Goal: Navigation & Orientation: Find specific page/section

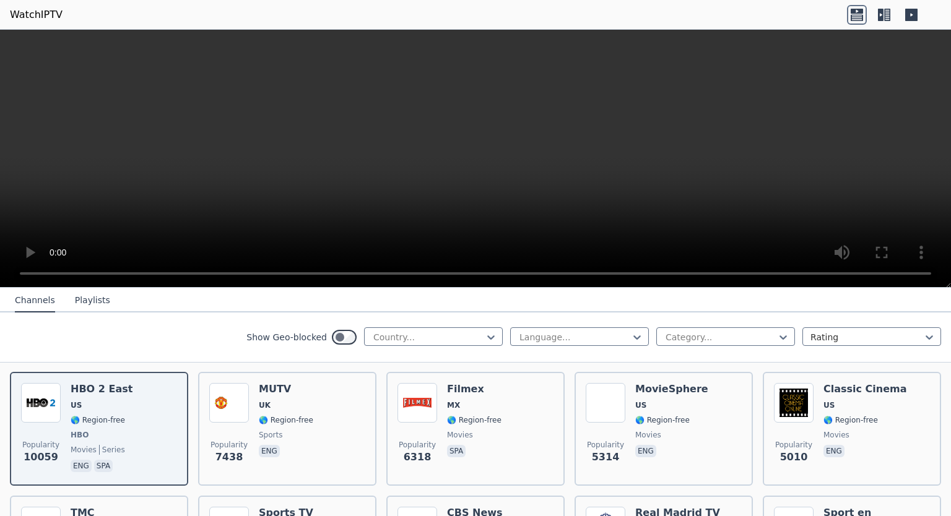
scroll to position [95, 0]
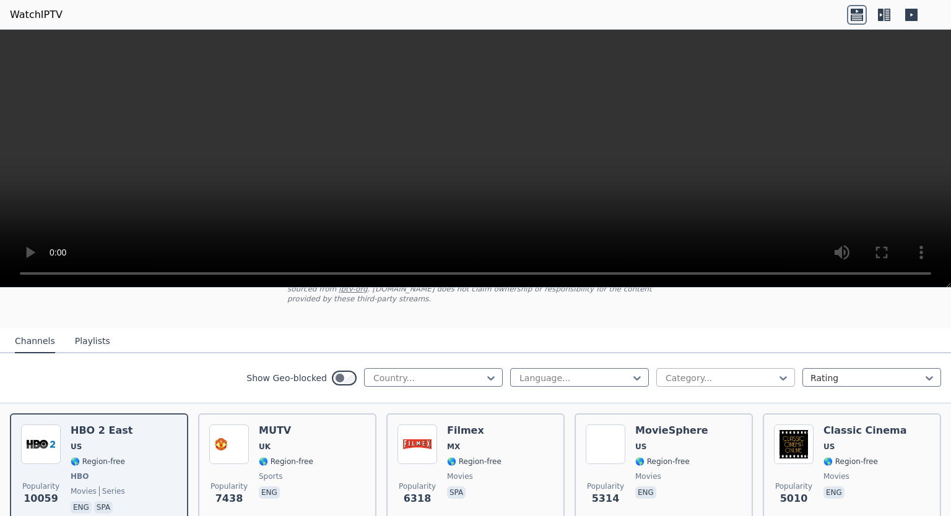
click at [699, 372] on div at bounding box center [720, 378] width 113 height 12
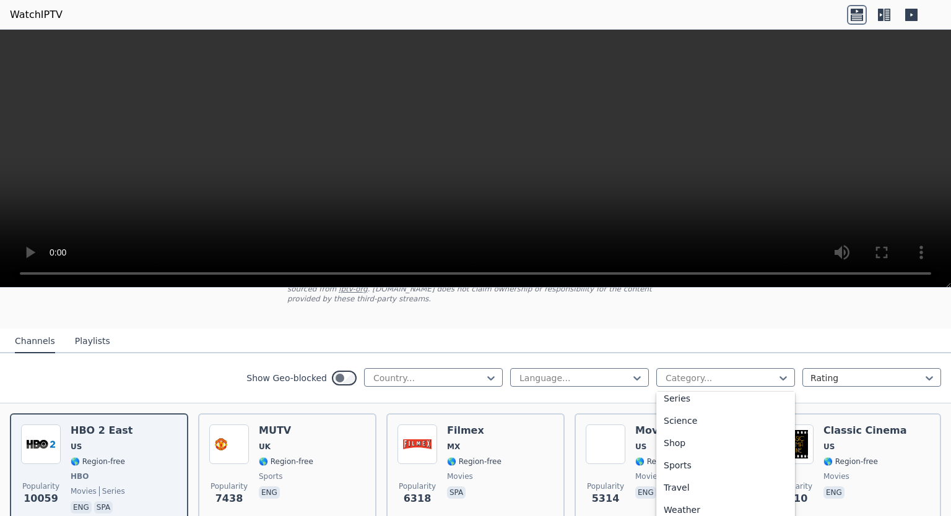
scroll to position [475, 0]
click at [695, 454] on div "Sports" at bounding box center [725, 465] width 139 height 22
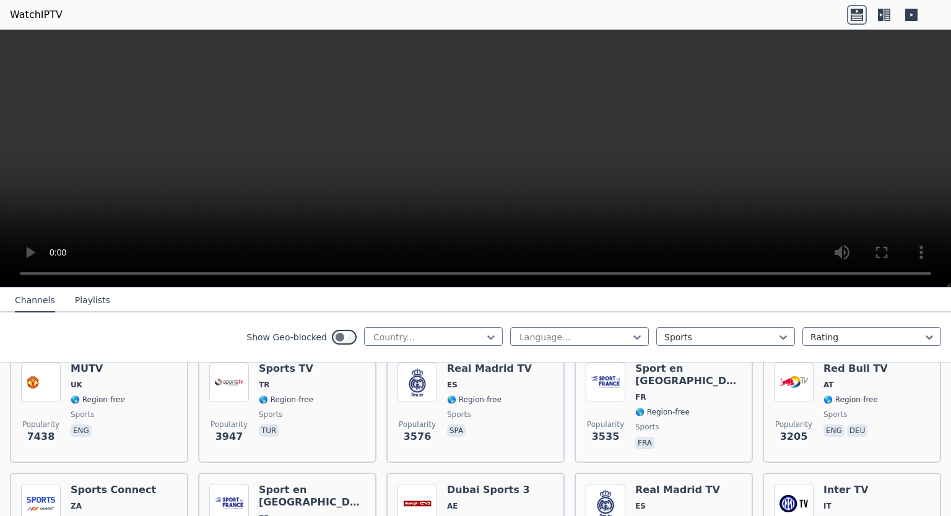
click at [602, 347] on div "Show Geo-blocked Country... Language... option Sports, selected. Sports Rating" at bounding box center [475, 338] width 951 height 50
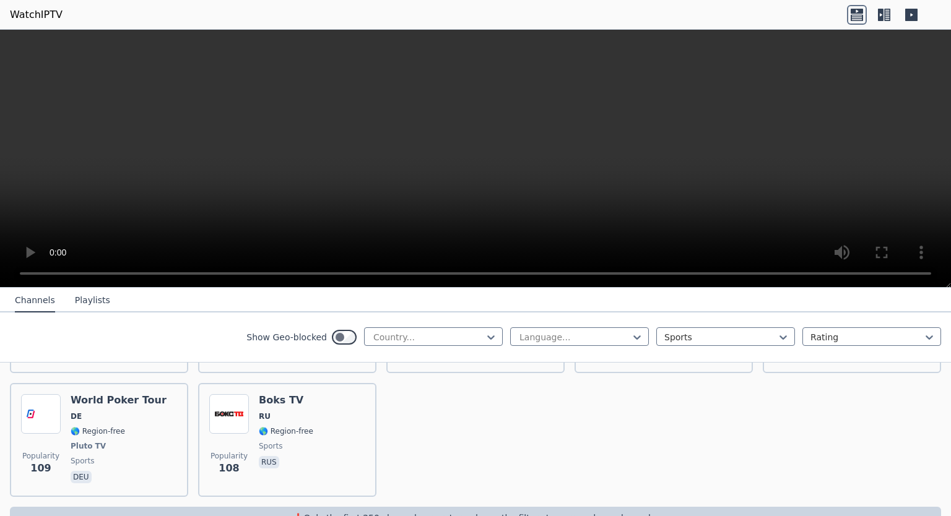
scroll to position [2831, 0]
click at [82, 306] on button "Playlists" at bounding box center [92, 301] width 35 height 24
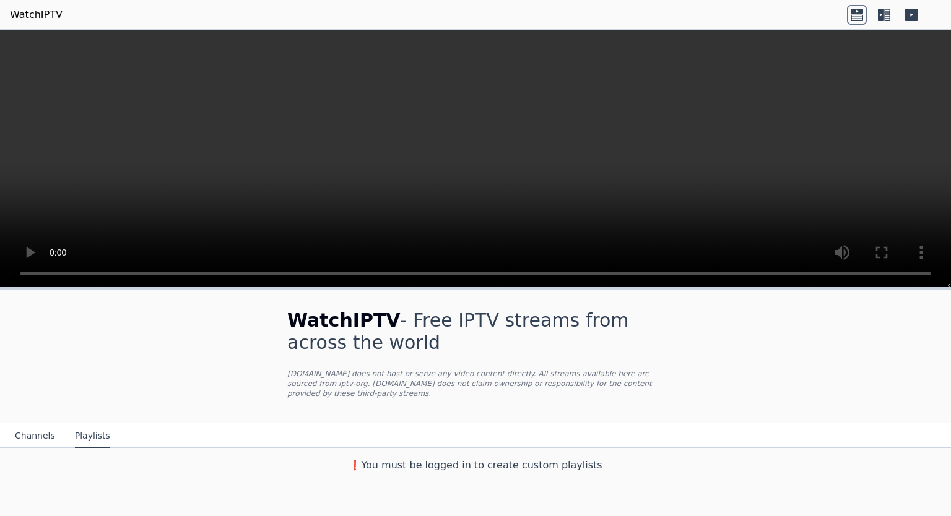
click at [40, 431] on button "Channels" at bounding box center [35, 437] width 40 height 24
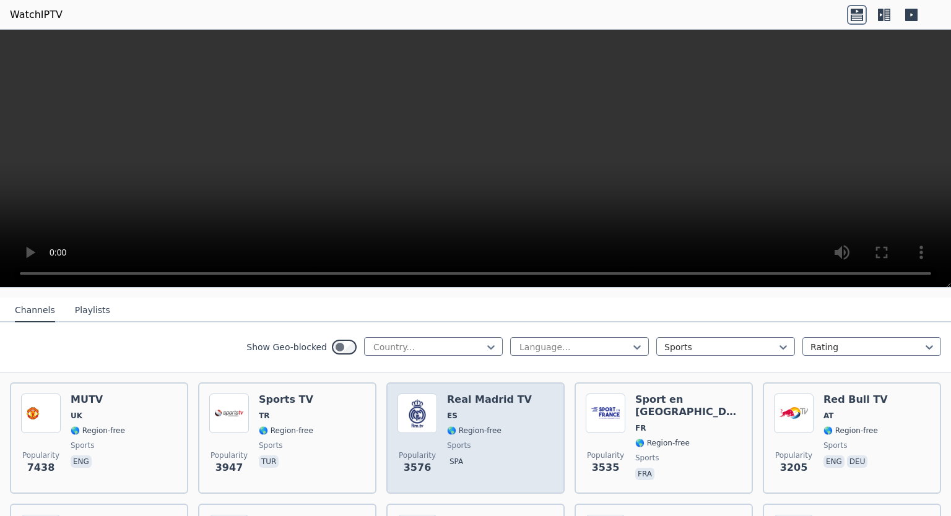
scroll to position [124, 0]
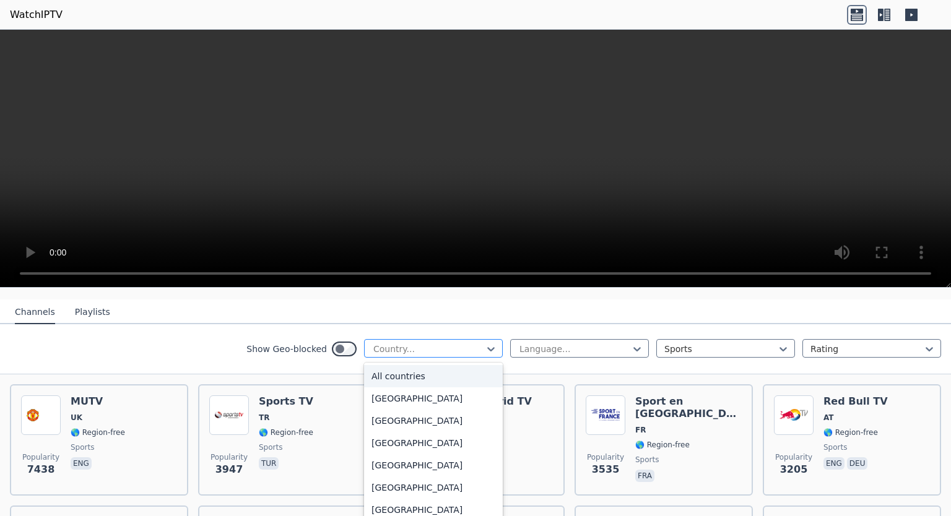
click at [418, 339] on div "Country..." at bounding box center [433, 348] width 139 height 19
type input "**"
click at [398, 410] on div "[US_STATE]" at bounding box center [433, 421] width 139 height 22
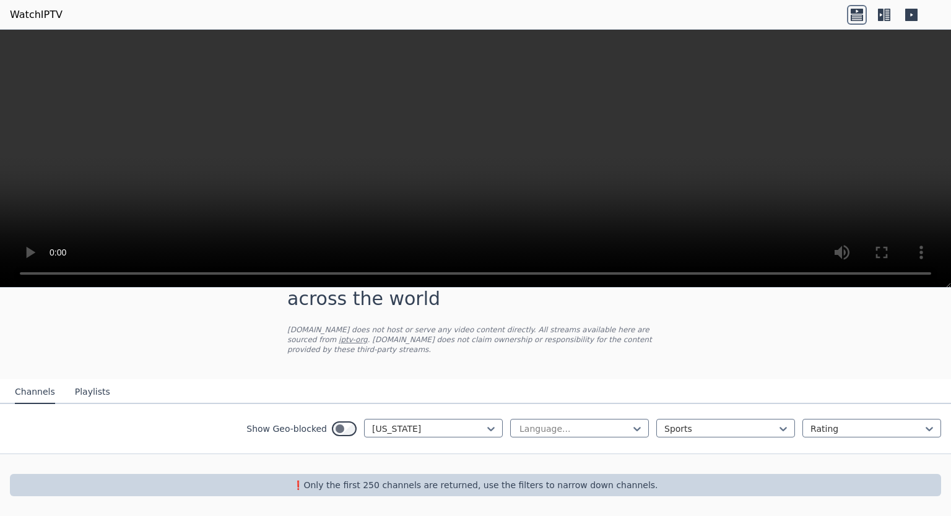
scroll to position [33, 0]
